Goal: Task Accomplishment & Management: Manage account settings

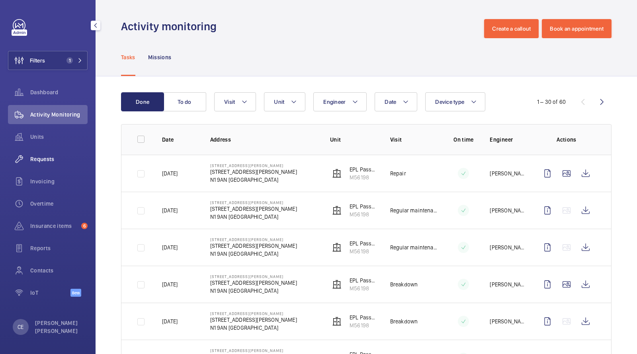
click at [45, 160] on span "Requests" at bounding box center [58, 159] width 57 height 8
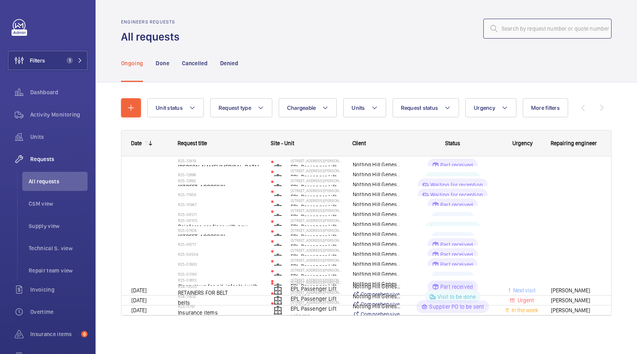
click at [544, 33] on input "text" at bounding box center [547, 29] width 128 height 20
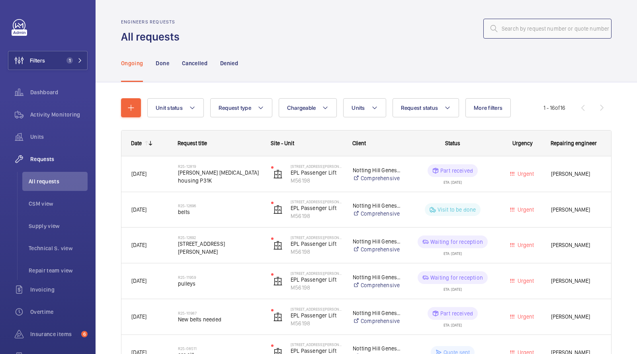
paste input "12060"
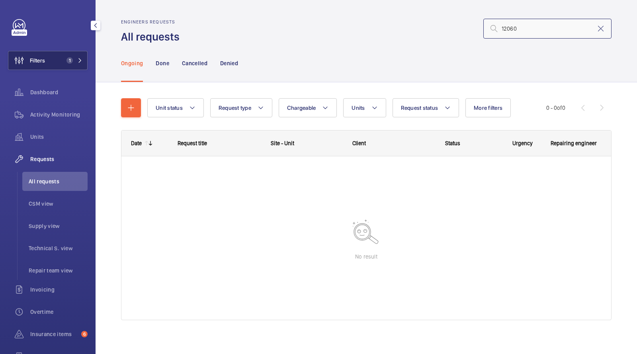
type input "12060"
click at [69, 52] on button "Filters 1" at bounding box center [48, 60] width 80 height 19
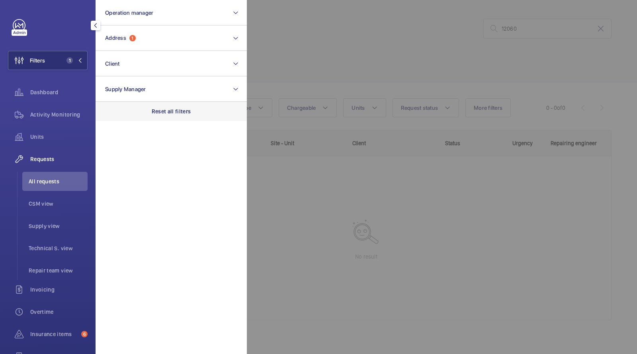
click at [182, 105] on div "Reset all filters" at bounding box center [171, 111] width 151 height 19
click at [341, 78] on div at bounding box center [565, 177] width 637 height 354
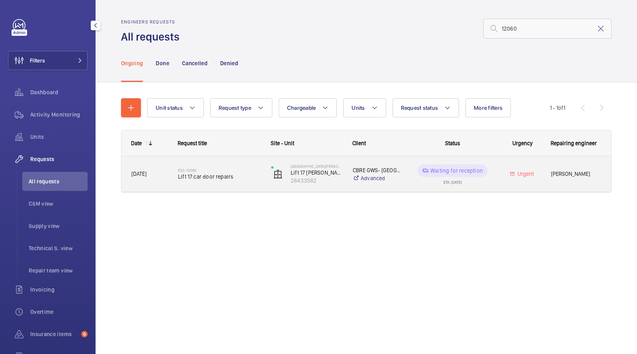
click at [208, 175] on span "Lift 17 car door repairs" at bounding box center [219, 177] width 83 height 8
